Goal: Information Seeking & Learning: Learn about a topic

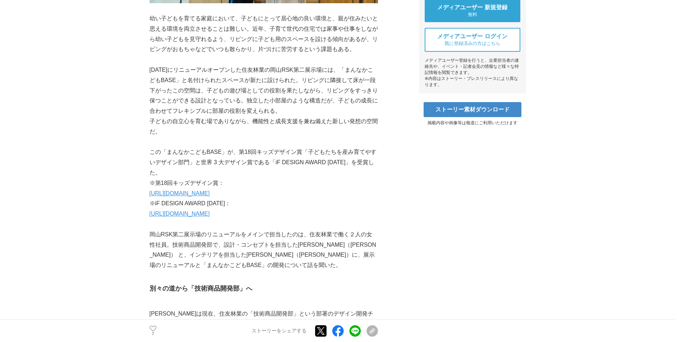
scroll to position [308, 0]
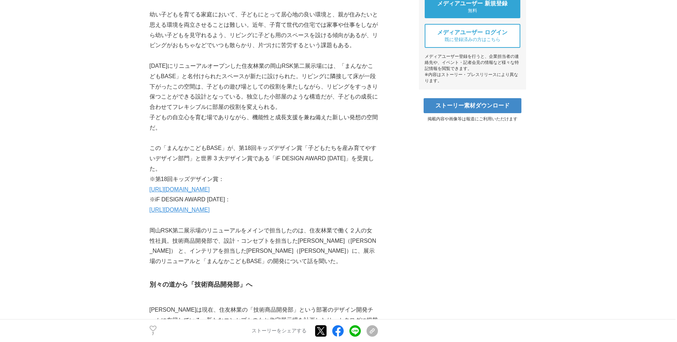
click at [210, 191] on link "https://sfc.jp/information/news/pdf/2024-08-22.pdf" at bounding box center [179, 189] width 60 height 6
click at [209, 207] on link "https://sfc.jp/information/news/pdf/2025-03-14.pdf" at bounding box center [179, 210] width 60 height 6
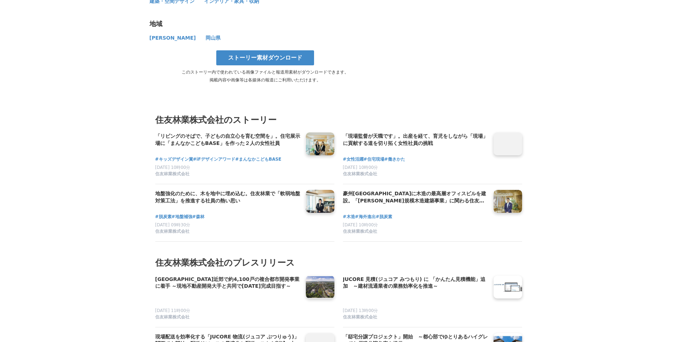
scroll to position [3896, 0]
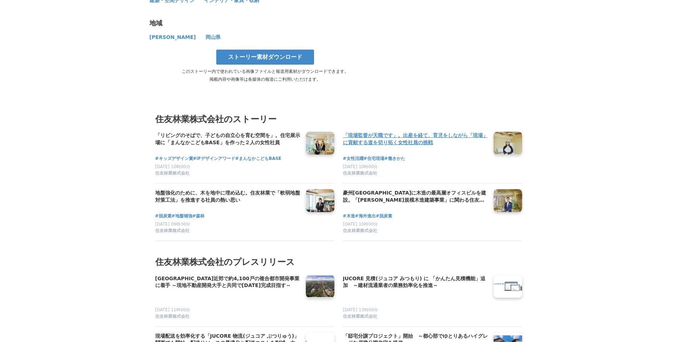
click at [389, 132] on h4 "「現場監督が天職です」。出産を経て、育児をしながら「現場」に貢献する道を切り拓く女性社員の挑戦" at bounding box center [415, 139] width 145 height 15
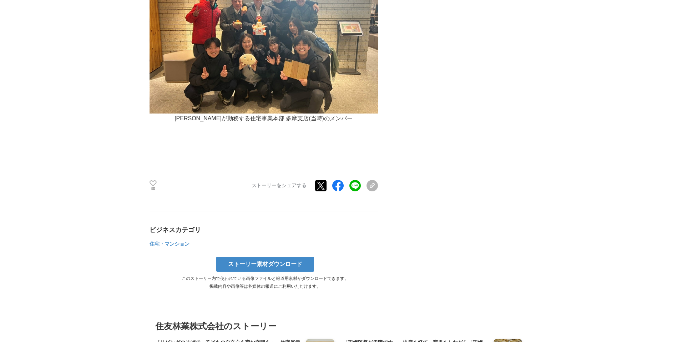
scroll to position [3743, 0]
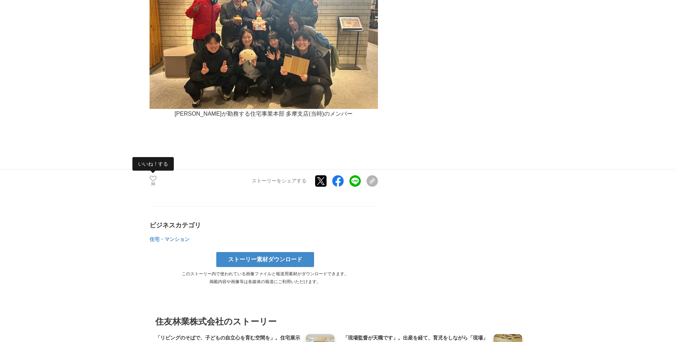
click at [153, 176] on icon at bounding box center [152, 179] width 7 height 6
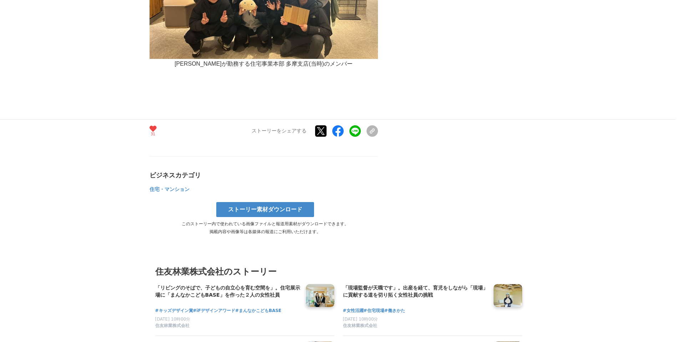
scroll to position [3794, 0]
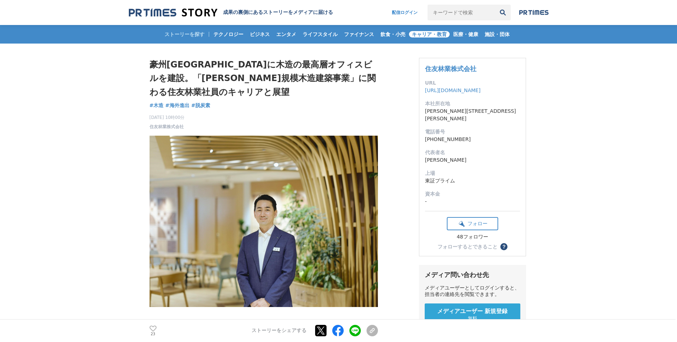
click at [421, 32] on span "キャリア・教育" at bounding box center [429, 34] width 41 height 6
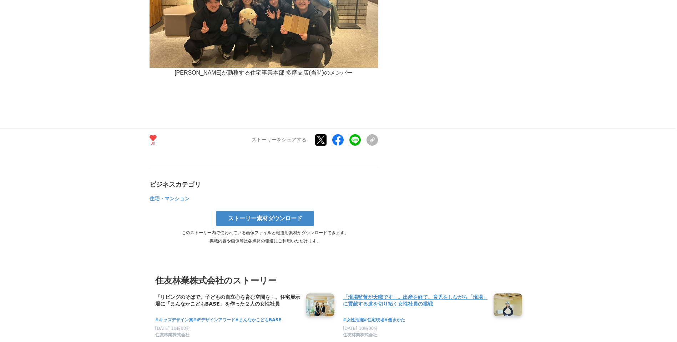
click at [415, 293] on h4 "「現場監督が天職です」。出産を経て、育児をしながら「現場」に貢献する道を切り拓く女性社員の挑戦" at bounding box center [415, 300] width 145 height 15
